Goal: Navigation & Orientation: Go to known website

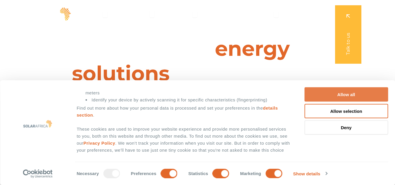
click at [356, 96] on button "Allow all" at bounding box center [347, 94] width 84 height 14
